Goal: Task Accomplishment & Management: Manage account settings

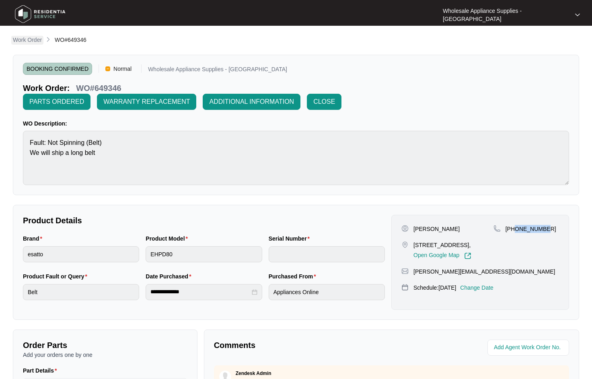
click at [35, 41] on p "Work Order" at bounding box center [27, 40] width 29 height 8
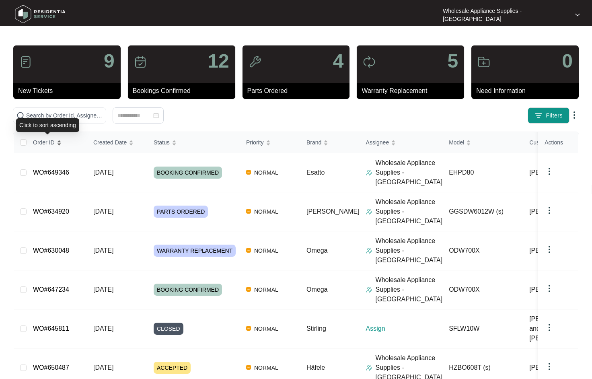
click at [49, 120] on div "Click to sort ascending" at bounding box center [47, 125] width 63 height 14
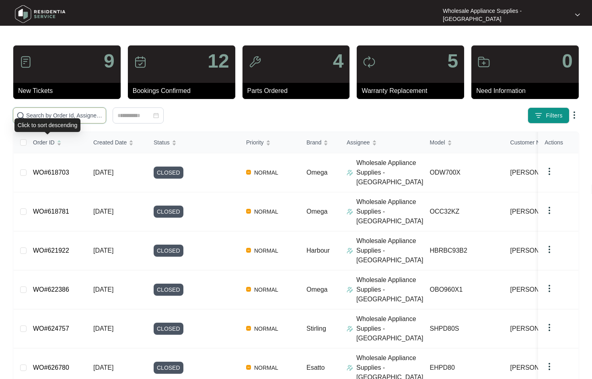
click at [51, 115] on input "text" at bounding box center [64, 115] width 76 height 9
paste input "ODW700X"
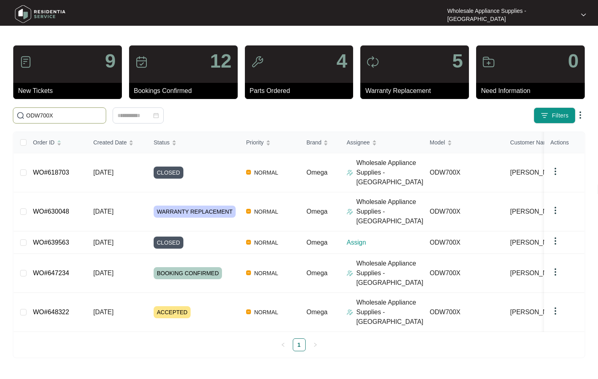
type input "ODW700X"
click at [204, 205] on span "WARRANTY REPLACEMENT" at bounding box center [195, 211] width 82 height 12
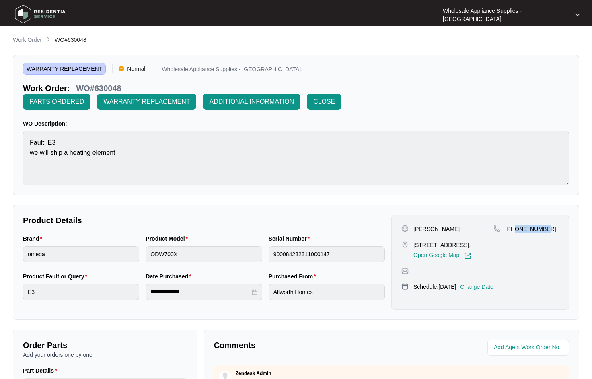
drag, startPoint x: 550, startPoint y: 228, endPoint x: 515, endPoint y: 230, distance: 34.6
click at [515, 230] on div "[PHONE_NUMBER]" at bounding box center [526, 229] width 66 height 8
copy p "416646903"
click at [485, 291] on p "Change Date" at bounding box center [476, 287] width 33 height 8
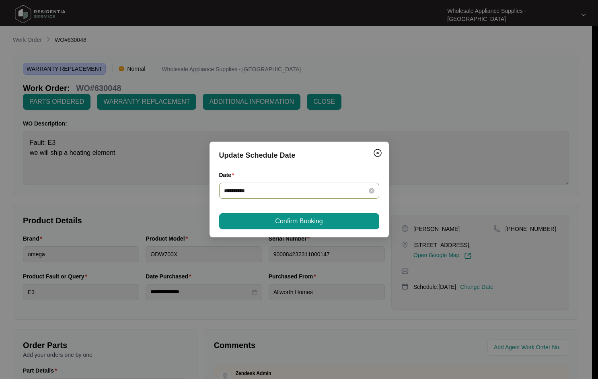
click at [293, 191] on input "**********" at bounding box center [294, 190] width 141 height 9
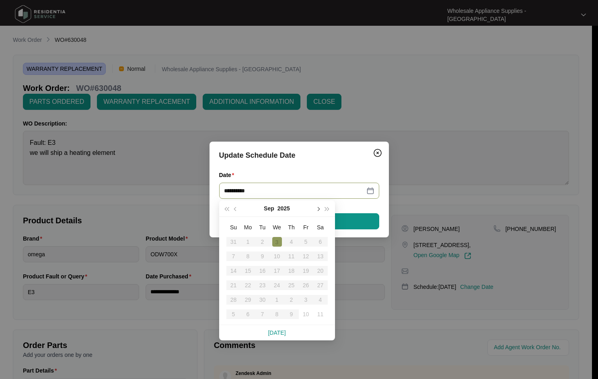
click at [320, 209] on button "button" at bounding box center [318, 208] width 9 height 16
type input "**********"
click at [275, 271] on div "15" at bounding box center [277, 271] width 10 height 10
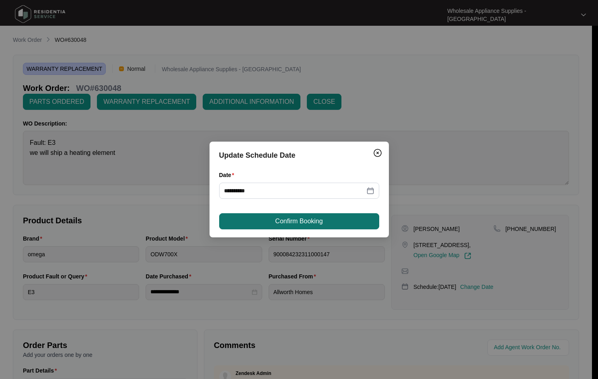
click at [298, 218] on span "Confirm Booking" at bounding box center [298, 221] width 47 height 10
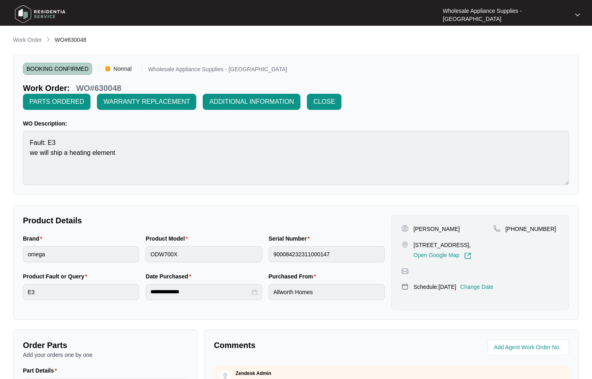
click at [32, 39] on p "Work Order" at bounding box center [27, 40] width 29 height 8
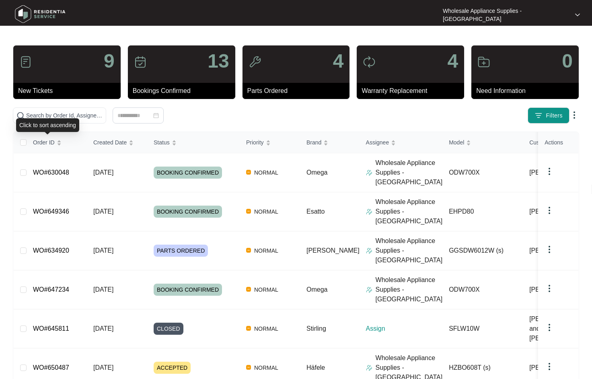
click at [55, 121] on div "Click to sort ascending" at bounding box center [47, 125] width 63 height 14
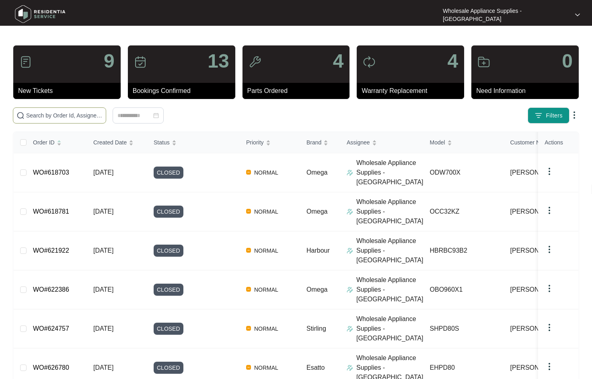
click at [71, 115] on input "text" at bounding box center [64, 115] width 76 height 9
paste input "GGSDW6012W"
type input "GGSDW6012W"
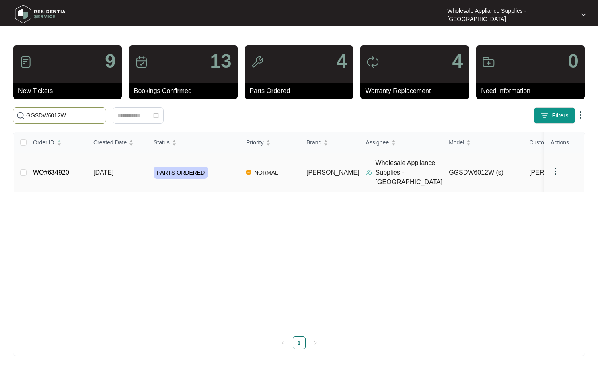
click at [59, 169] on link "WO#634920" at bounding box center [51, 172] width 36 height 7
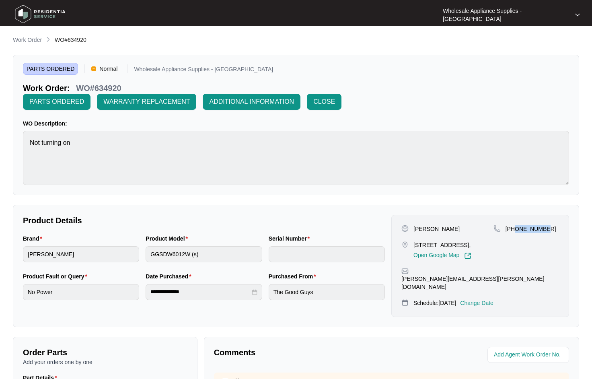
drag, startPoint x: 552, startPoint y: 213, endPoint x: 514, endPoint y: 215, distance: 38.3
click at [514, 225] on div "[PHONE_NUMBER]" at bounding box center [526, 229] width 66 height 8
copy p "427689425"
click at [493, 299] on p "Change Date" at bounding box center [476, 303] width 33 height 8
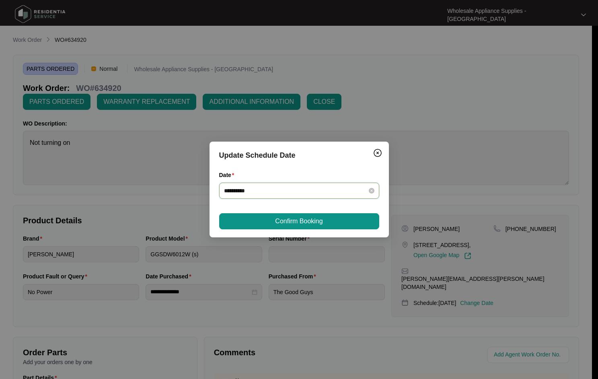
click at [294, 189] on input "**********" at bounding box center [294, 190] width 141 height 9
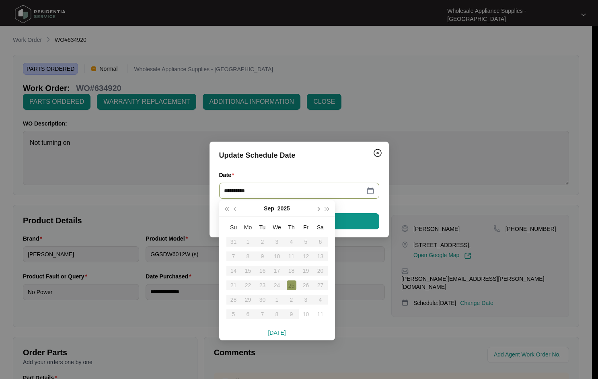
click at [317, 211] on button "button" at bounding box center [318, 208] width 9 height 16
type input "**********"
click at [274, 272] on div "15" at bounding box center [277, 271] width 10 height 10
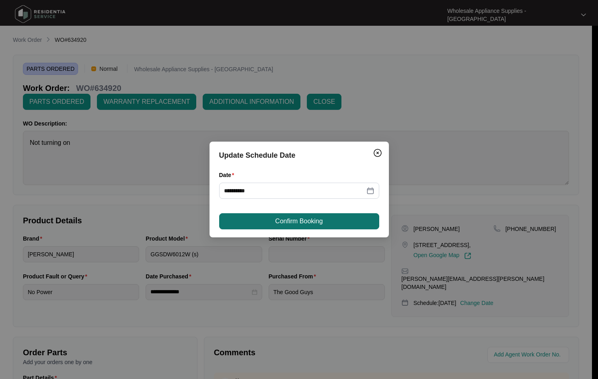
click at [287, 223] on span "Confirm Booking" at bounding box center [298, 221] width 47 height 10
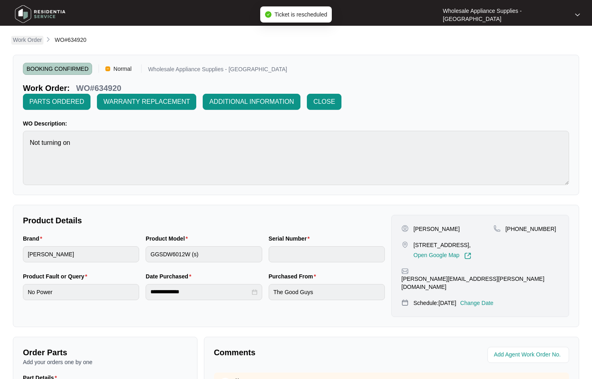
click at [27, 42] on p "Work Order" at bounding box center [27, 40] width 29 height 8
